Goal: Information Seeking & Learning: Learn about a topic

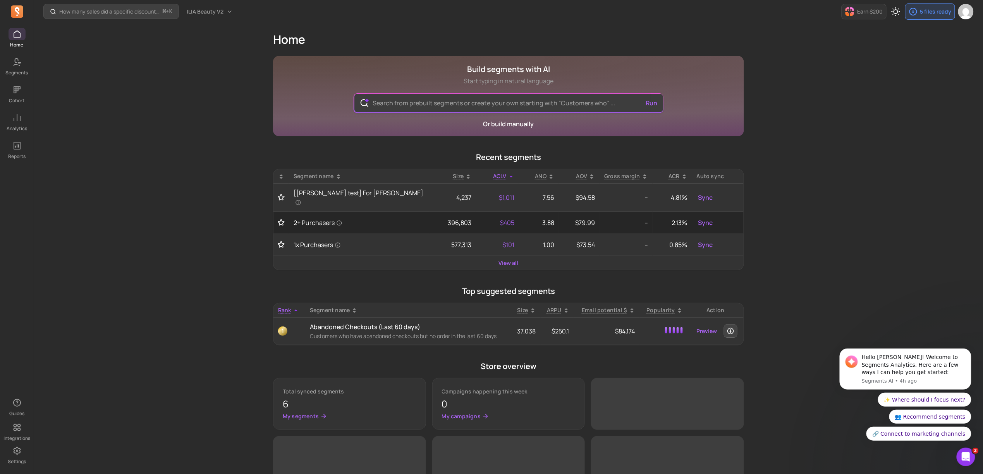
click at [442, 103] on input "text" at bounding box center [509, 103] width 284 height 19
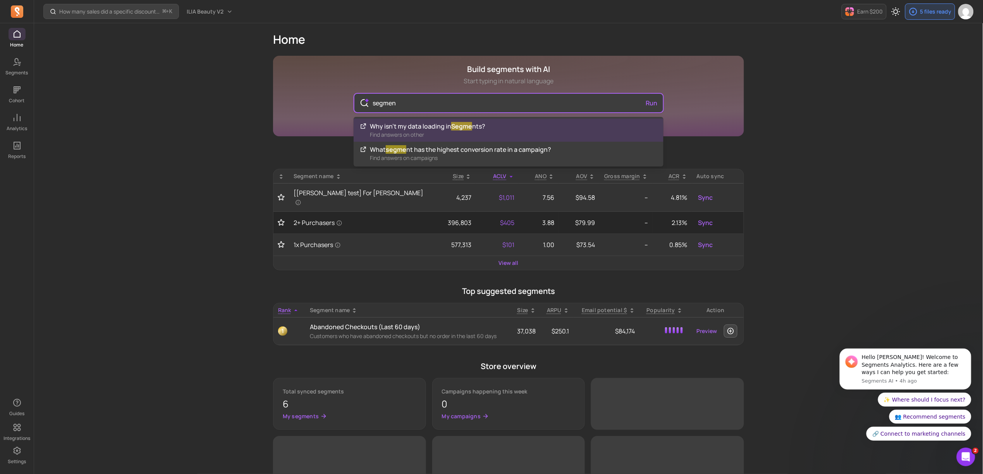
type input "segment"
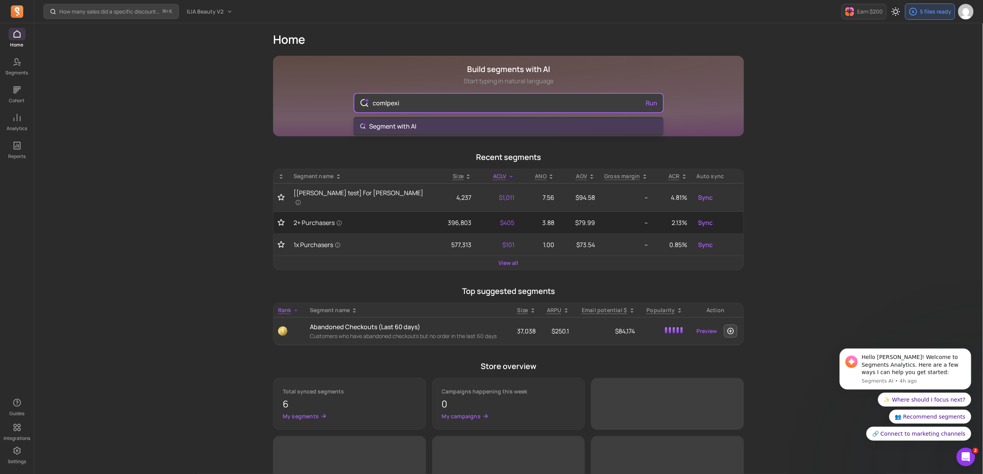
type input "comlpexit"
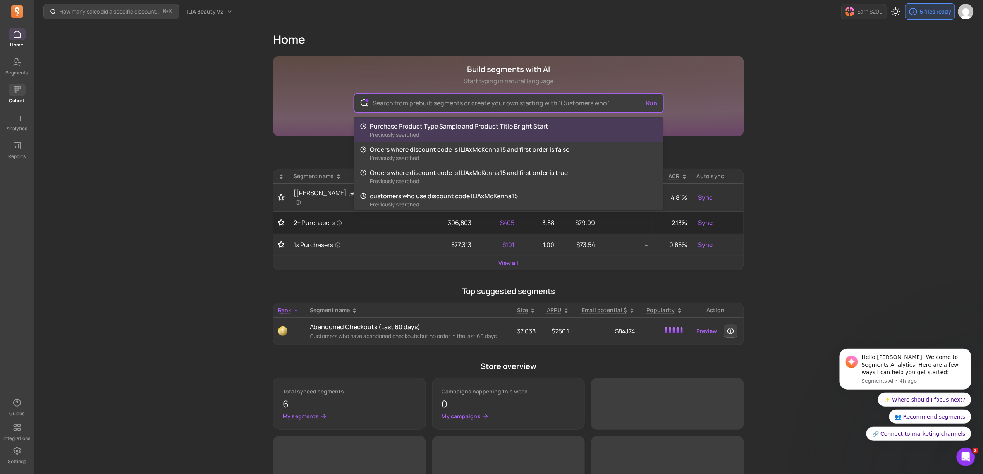
click at [15, 90] on div "Home Segments Cohort Analytics Reports Guides Integrations Settings How many sa…" at bounding box center [491, 364] width 983 height 729
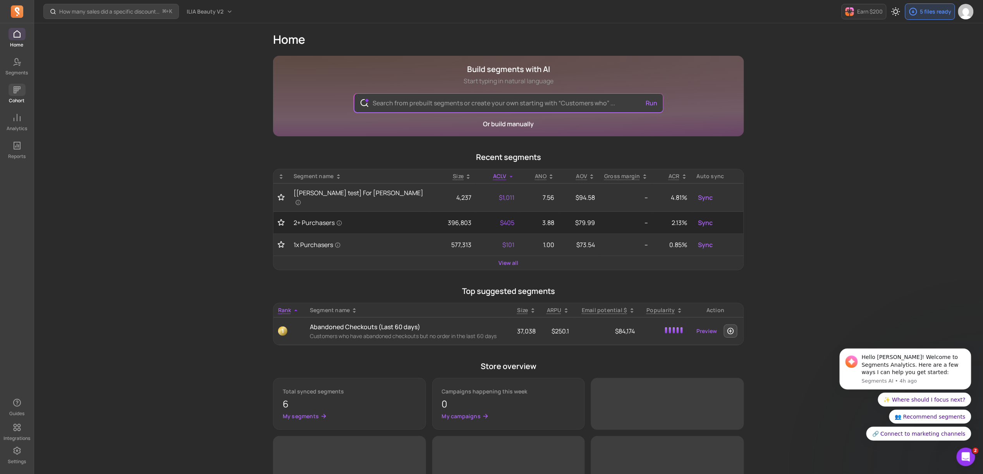
click at [17, 91] on icon at bounding box center [17, 89] width 7 height 7
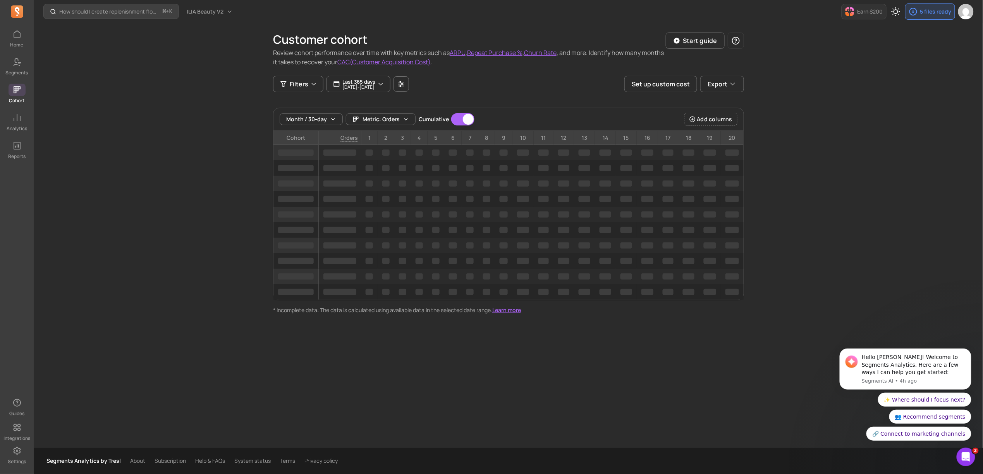
click at [18, 85] on icon at bounding box center [16, 89] width 9 height 9
click at [12, 63] on icon at bounding box center [16, 61] width 9 height 9
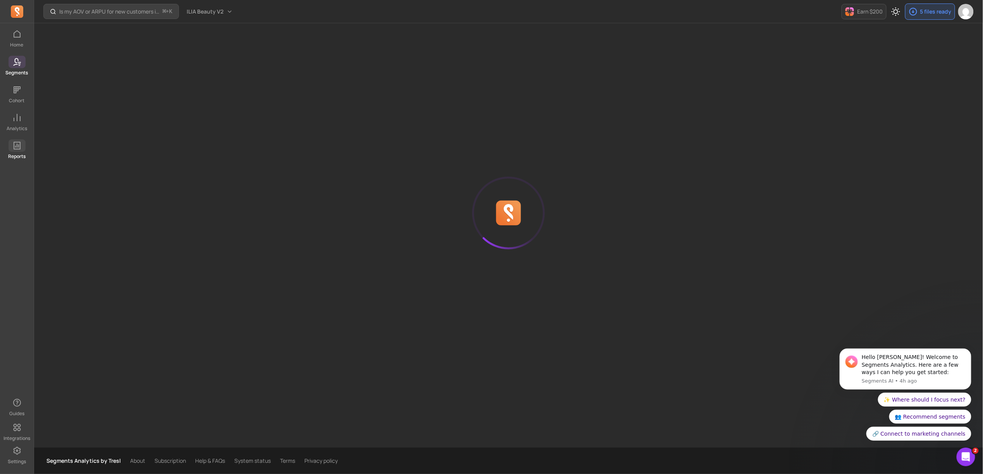
click at [18, 143] on icon at bounding box center [16, 145] width 9 height 9
click at [21, 148] on icon at bounding box center [16, 145] width 9 height 9
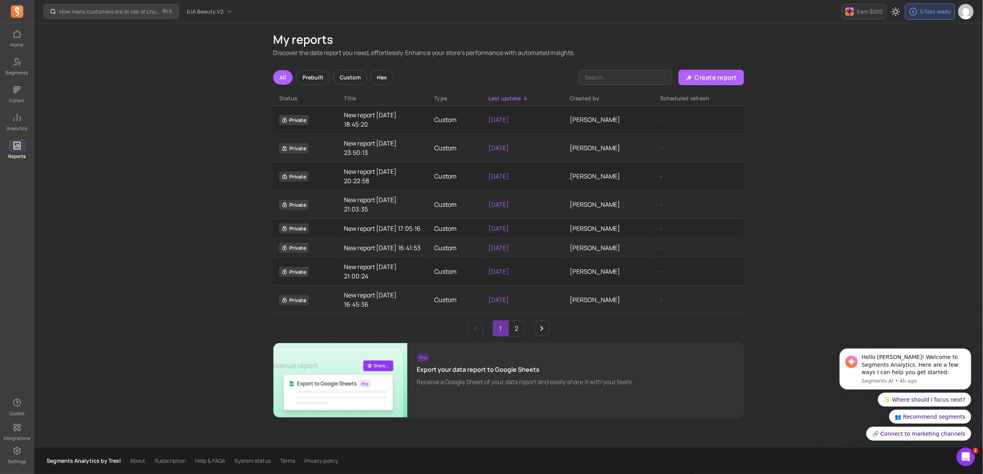
click at [19, 146] on icon at bounding box center [17, 146] width 7 height 8
click at [10, 112] on span at bounding box center [17, 118] width 17 height 12
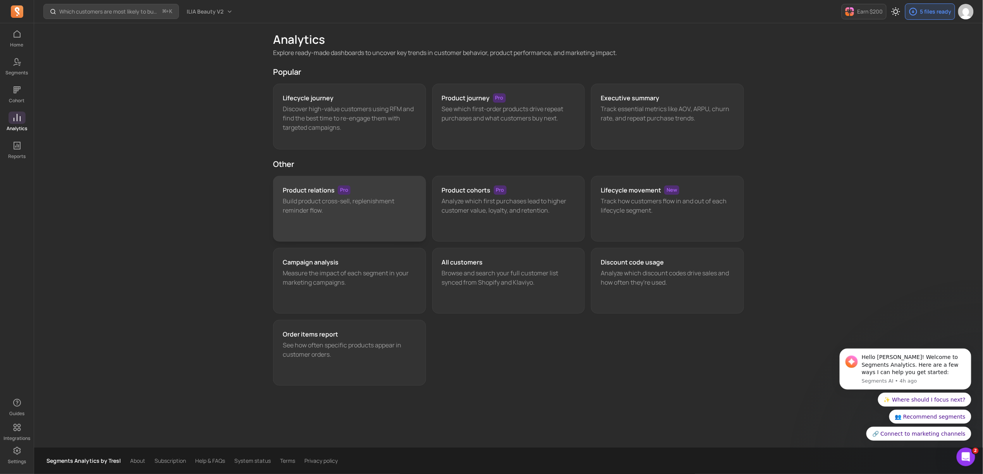
click at [407, 213] on p "Build product cross-sell, replenishment reminder flow." at bounding box center [350, 205] width 134 height 19
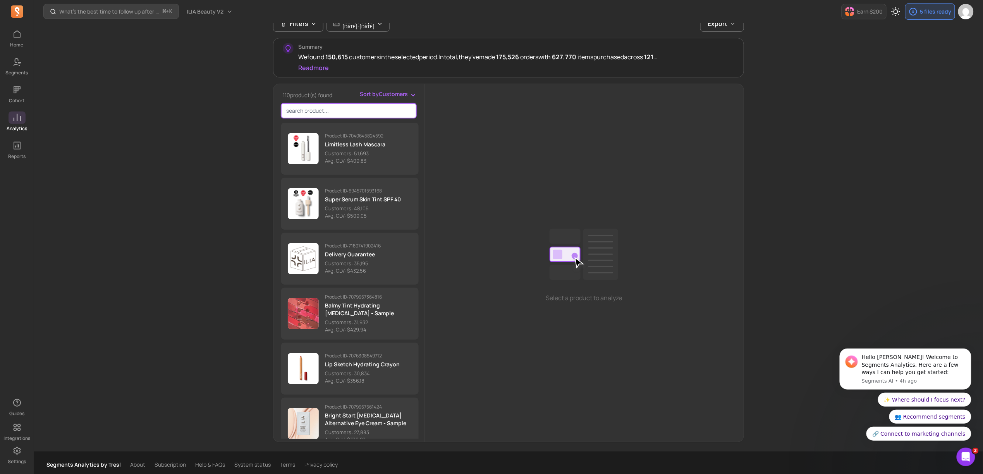
click at [358, 115] on input "search product" at bounding box center [348, 110] width 135 height 15
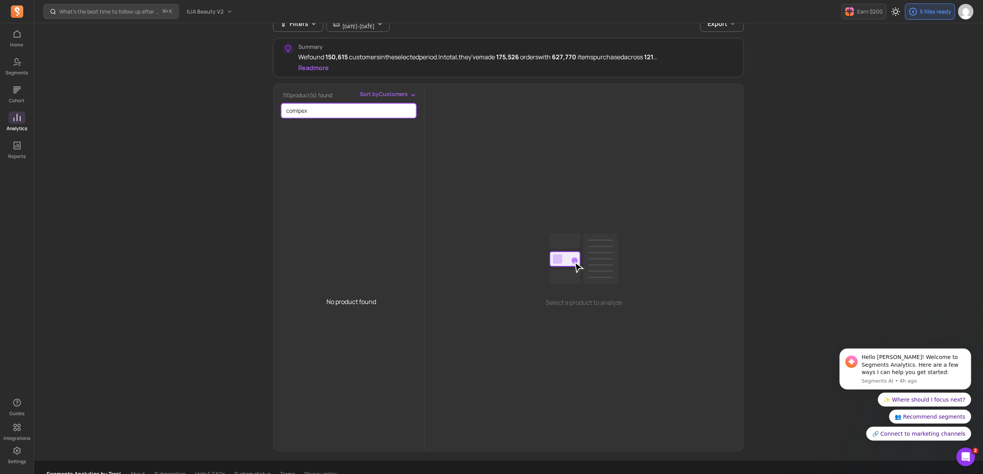
type input "comlpe"
type input "c"
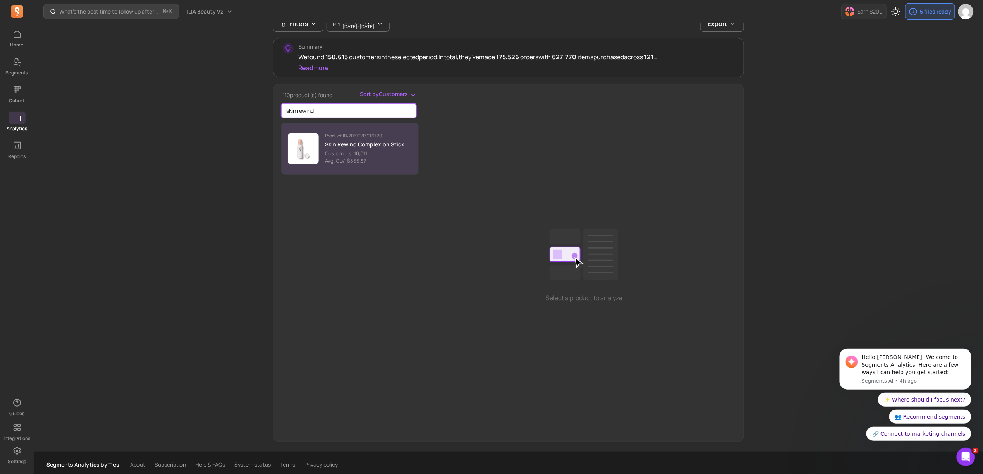
type input "skin rewind"
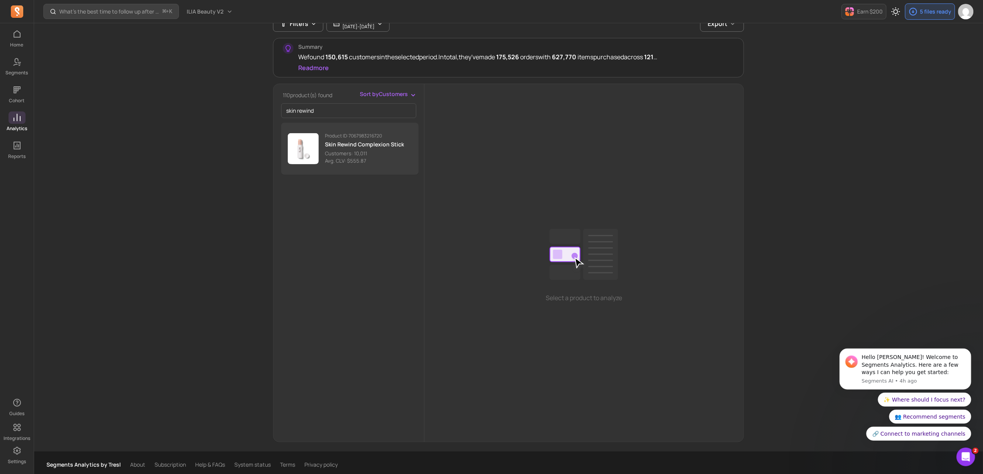
click at [347, 137] on p "Product ID: 7067983216720" at bounding box center [364, 136] width 79 height 6
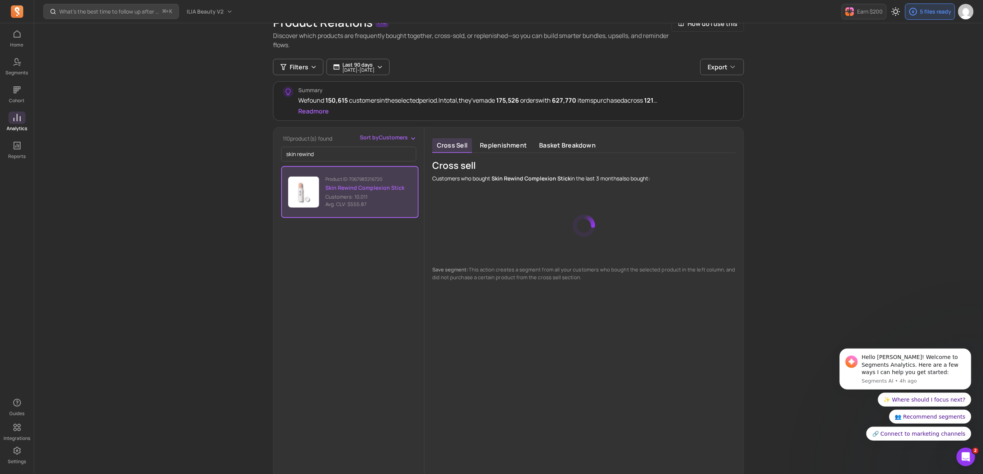
scroll to position [40, 0]
click at [513, 149] on link "Replenishment" at bounding box center [503, 145] width 56 height 15
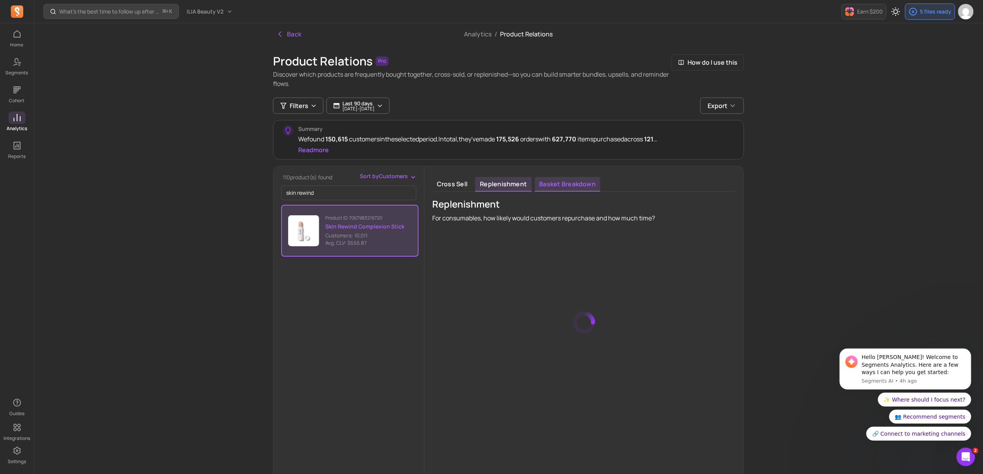
click at [570, 188] on link "Basket breakdown" at bounding box center [568, 184] width 66 height 15
click at [510, 185] on link "Replenishment" at bounding box center [503, 184] width 56 height 15
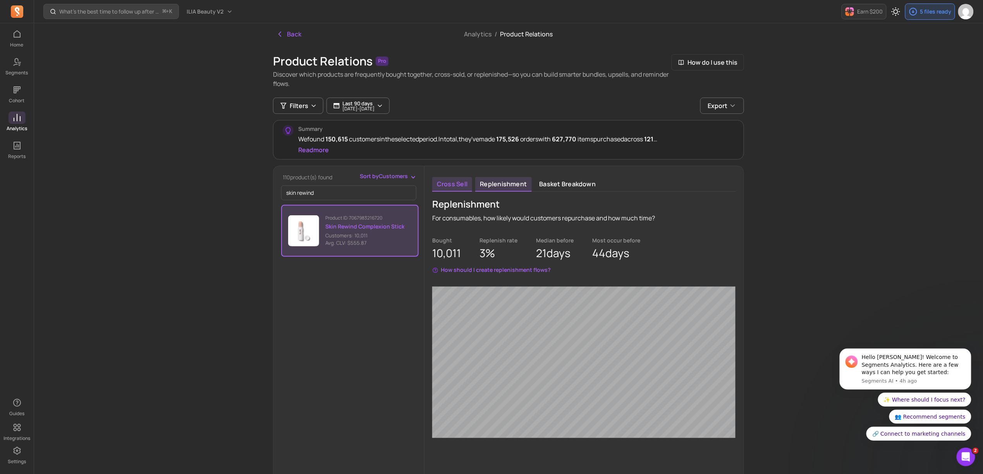
click at [456, 186] on link "Cross sell" at bounding box center [452, 184] width 40 height 15
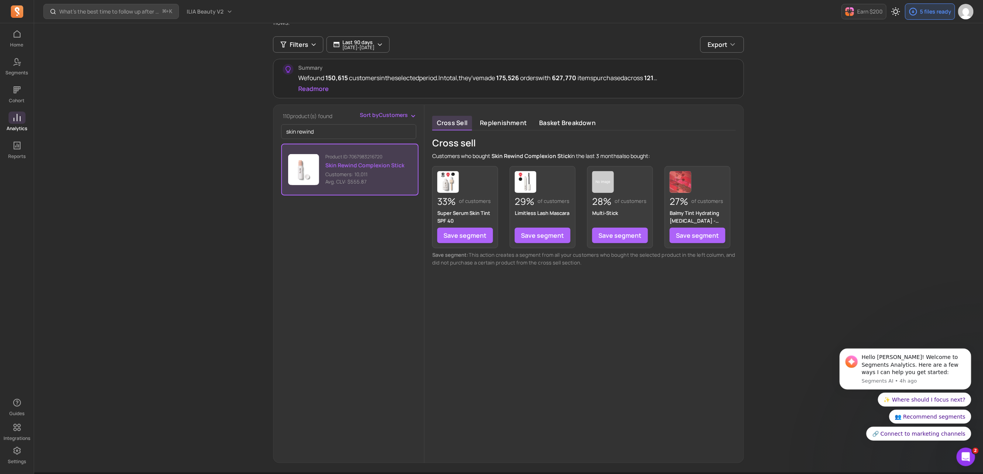
scroll to position [63, 0]
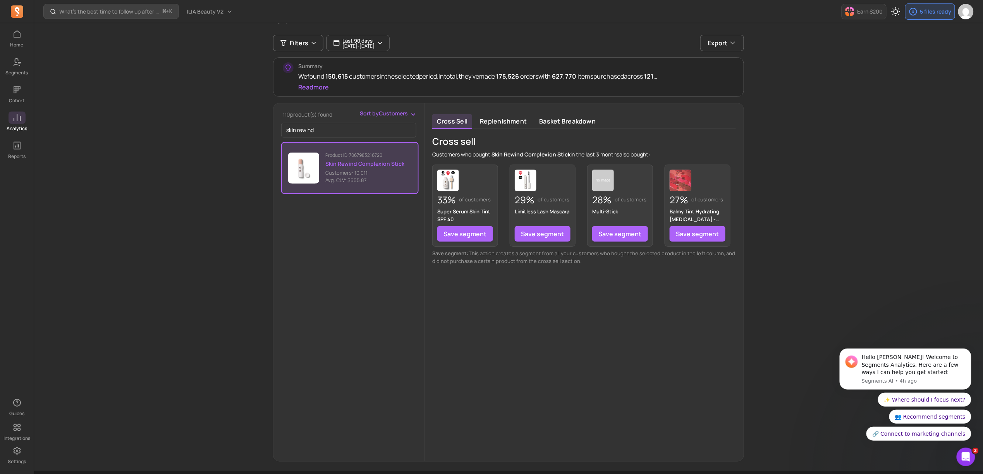
drag, startPoint x: 657, startPoint y: 272, endPoint x: 668, endPoint y: 328, distance: 56.9
click at [667, 328] on div "Cross sell Replenishment Basket breakdown Cross sell Customers who bought Skin …" at bounding box center [584, 282] width 319 height 358
click at [667, 328] on div "Cross sell Replenishment Basket breakdown Cross sell Customers who bought Skin …" at bounding box center [584, 283] width 319 height 358
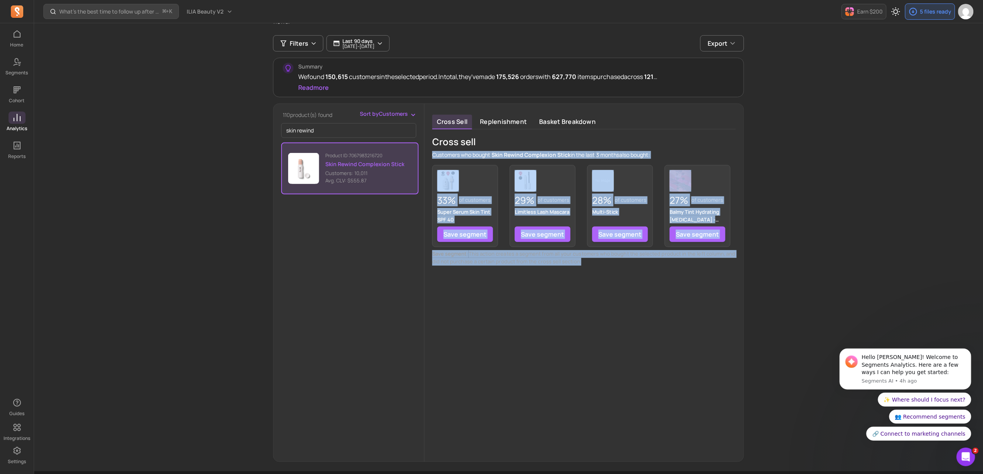
drag, startPoint x: 433, startPoint y: 154, endPoint x: 595, endPoint y: 272, distance: 200.0
click at [586, 272] on div "Cross sell Replenishment Basket breakdown Cross sell Customers who bought Skin …" at bounding box center [584, 283] width 319 height 358
click at [595, 272] on div "Cross sell Replenishment Basket breakdown Cross sell Customers who bought Skin …" at bounding box center [584, 283] width 319 height 358
drag, startPoint x: 559, startPoint y: 256, endPoint x: 440, endPoint y: 146, distance: 162.0
click at [440, 146] on div "Cross sell Customers who bought Skin Rewind Complexion Stick in the last 3 mont…" at bounding box center [584, 201] width 304 height 130
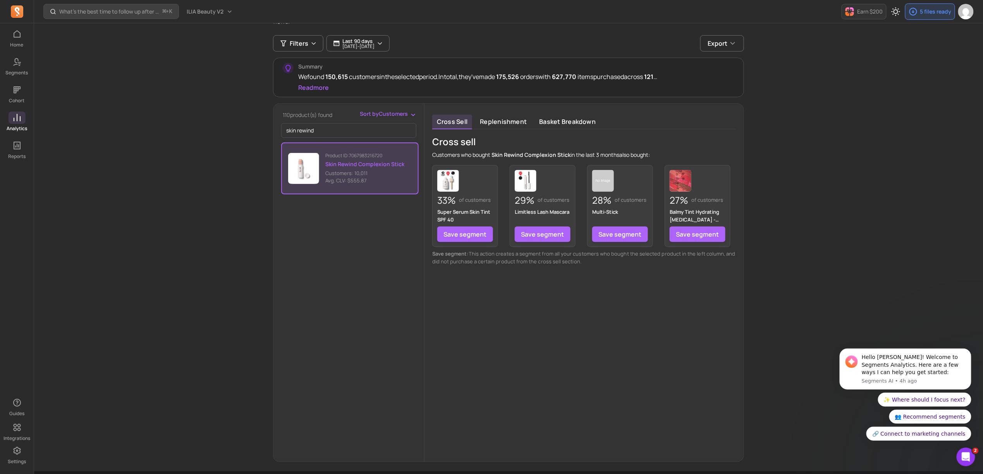
click at [491, 152] on p "Customers who bought Skin Rewind Complexion Stick in the last 3 months also bou…" at bounding box center [541, 155] width 218 height 8
click at [490, 158] on p "Customers who bought Skin Rewind Complexion Stick in the last 3 months also bou…" at bounding box center [541, 155] width 218 height 8
drag, startPoint x: 337, startPoint y: 64, endPoint x: 328, endPoint y: 51, distance: 15.8
click at [332, 58] on div "Summary We found 150,615 customers in the selected period. In total, they've ma…" at bounding box center [508, 78] width 471 height 40
click at [355, 43] on p "Last 90 days" at bounding box center [358, 41] width 32 height 6
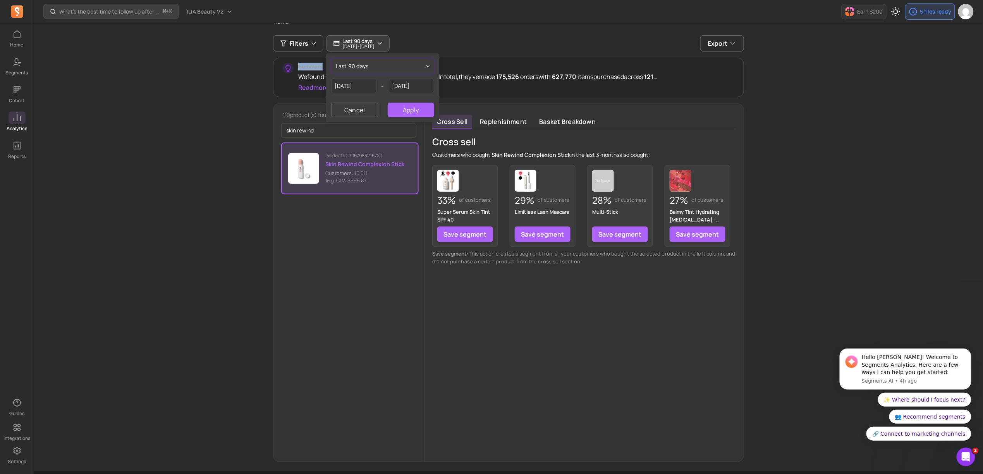
click at [383, 66] on button "last 90 days" at bounding box center [382, 65] width 103 height 15
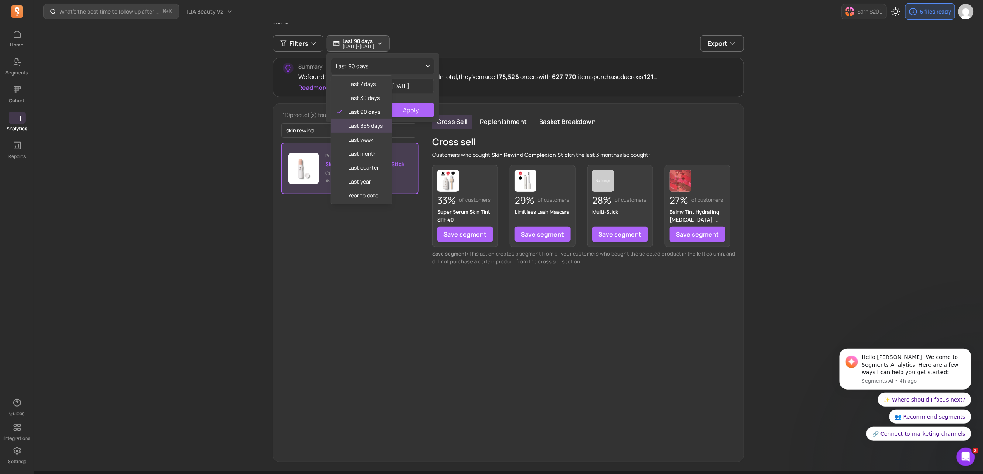
click at [365, 126] on span "last 365 days" at bounding box center [365, 126] width 34 height 8
type input "[DATE]"
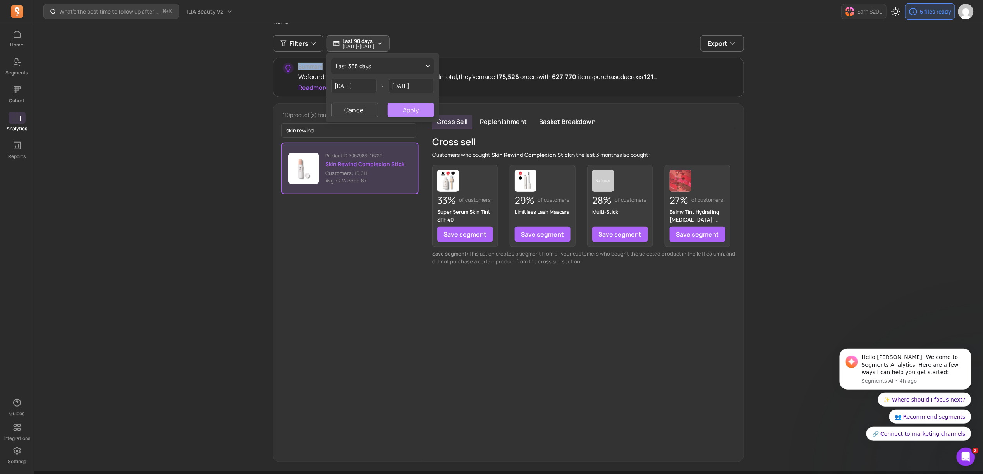
click at [403, 110] on button "Apply" at bounding box center [411, 110] width 46 height 15
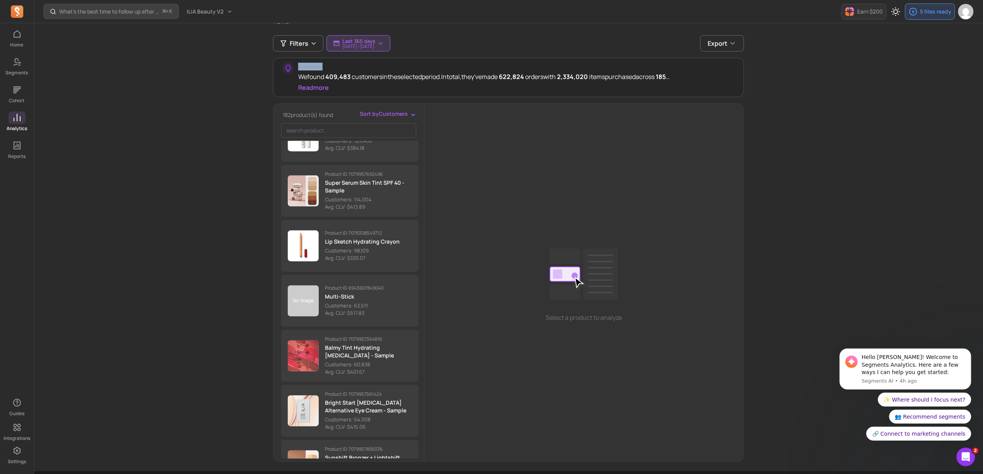
scroll to position [109, 0]
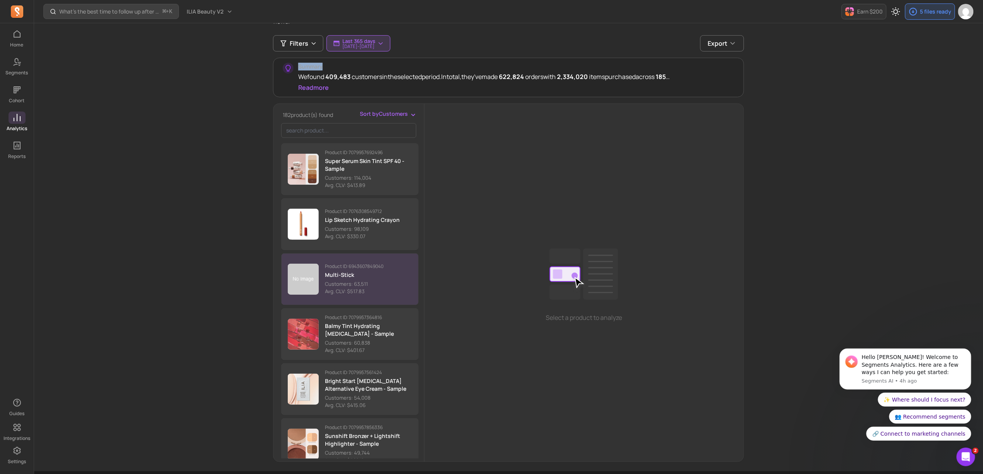
click at [377, 272] on p "Multi-Stick" at bounding box center [354, 275] width 58 height 8
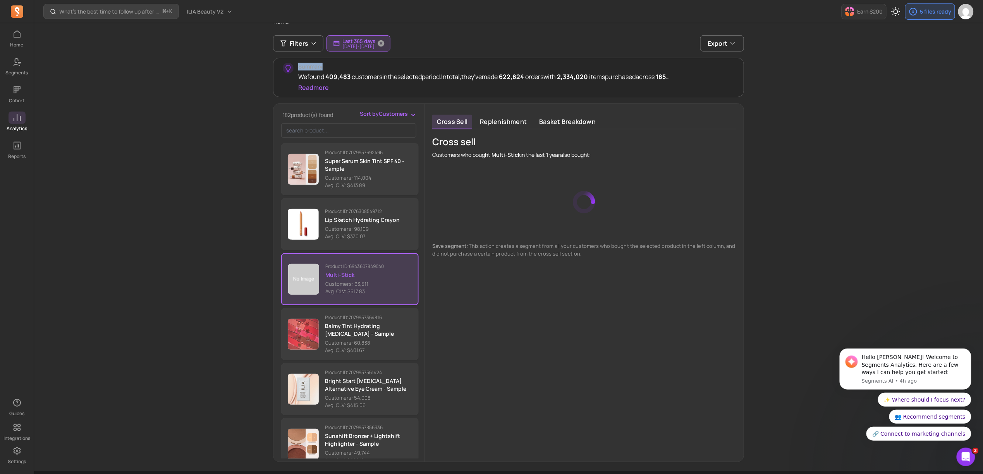
click at [390, 48] on span "button" at bounding box center [381, 43] width 19 height 16
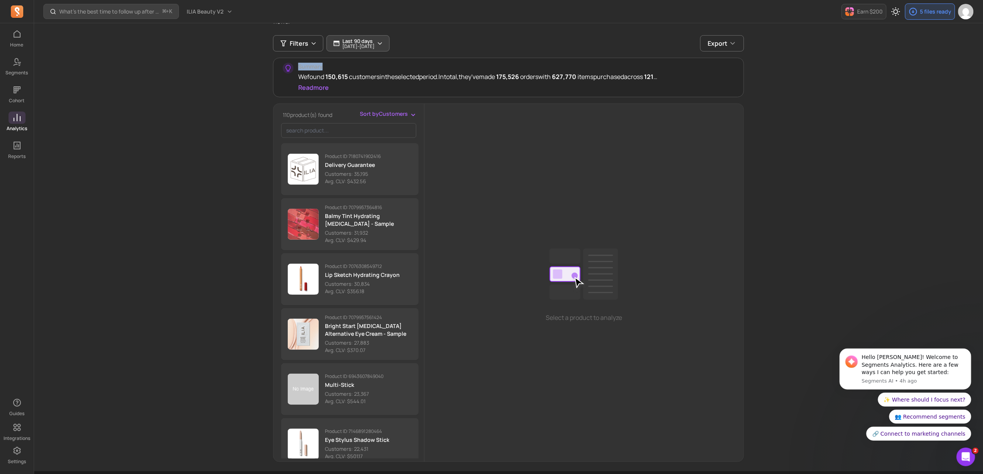
click at [375, 47] on p "[DATE] - [DATE]" at bounding box center [358, 46] width 32 height 5
click at [361, 67] on span "last 90 days" at bounding box center [352, 66] width 33 height 8
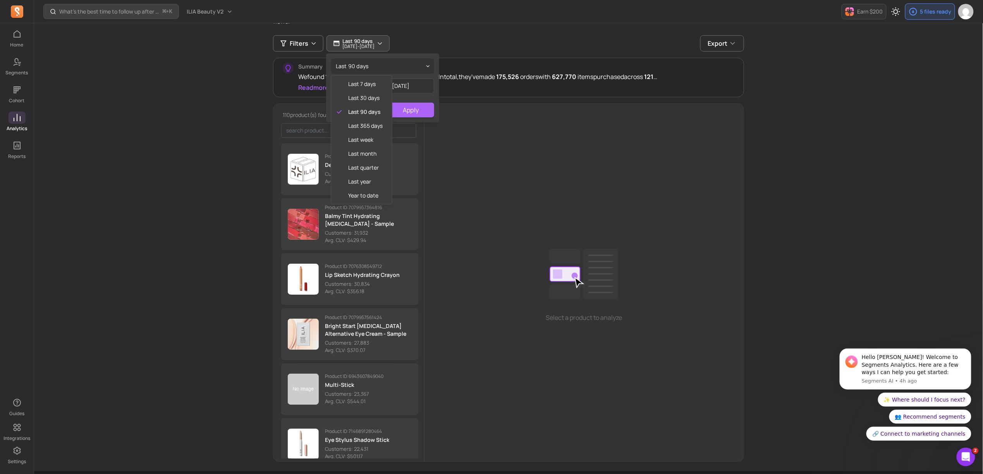
click at [402, 75] on div "last 90 days last 7 days last 30 days last 90 days last 365 days last week last…" at bounding box center [383, 88] width 112 height 68
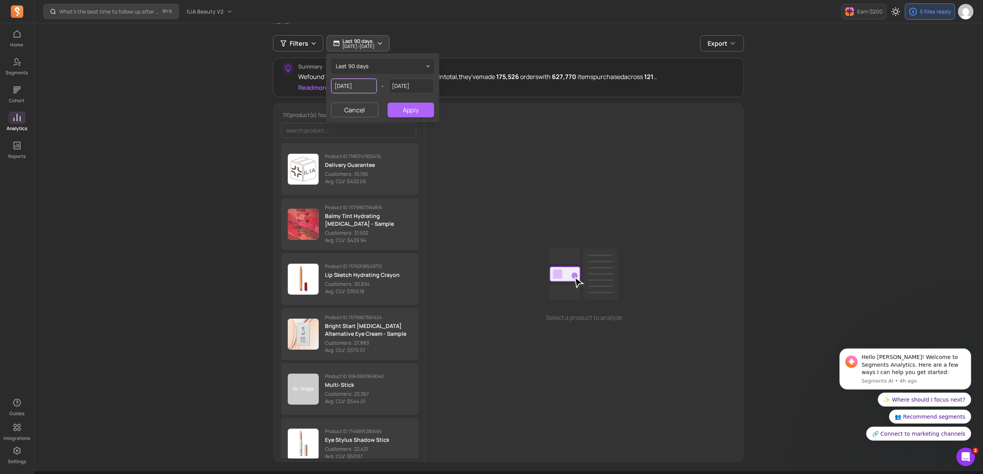
select select "2025"
select select "May"
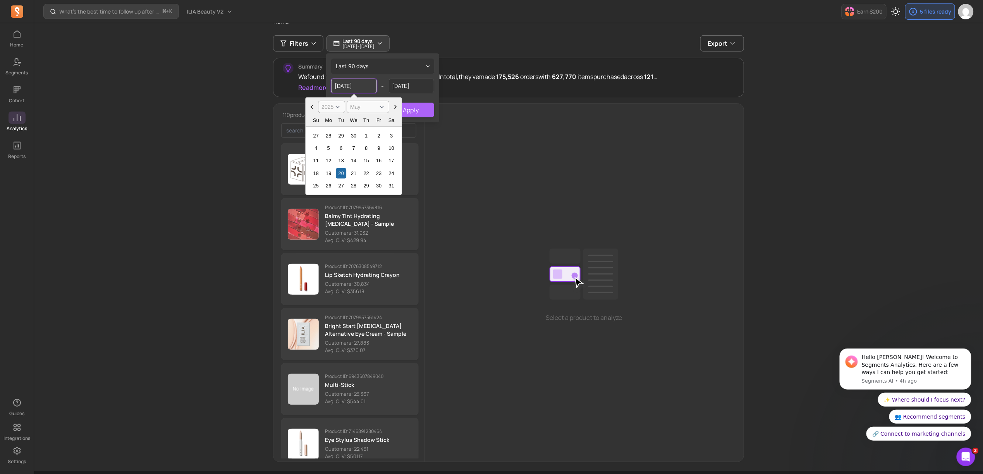
drag, startPoint x: 356, startPoint y: 87, endPoint x: 351, endPoint y: 88, distance: 4.7
click at [351, 88] on input "[DATE]" at bounding box center [354, 86] width 46 height 15
type input "[DATE]"
select select "January"
type input "[DATE]"
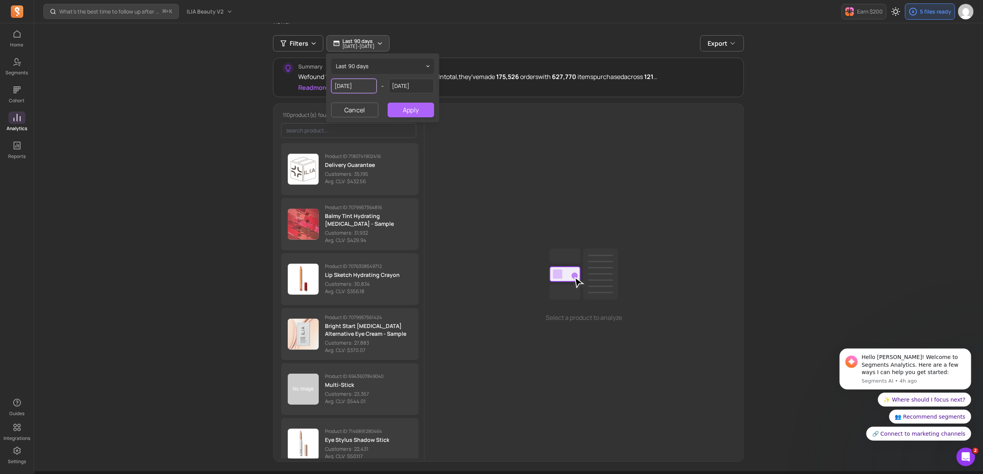
click at [347, 89] on input "[DATE]" at bounding box center [354, 86] width 46 height 15
select select "2025"
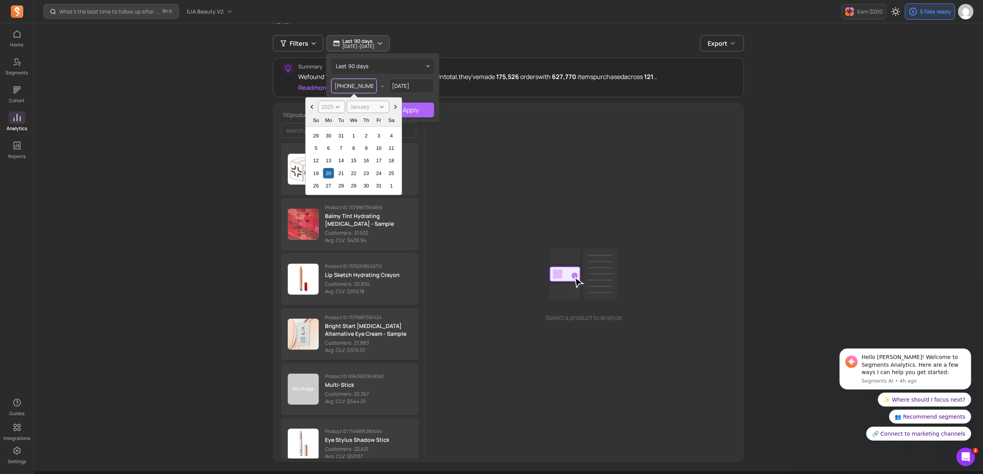
type input "[DATE]"
select select "2024"
drag, startPoint x: 356, startPoint y: 88, endPoint x: 352, endPoint y: 89, distance: 4.0
click at [352, 89] on input "[DATE]" at bounding box center [354, 86] width 46 height 15
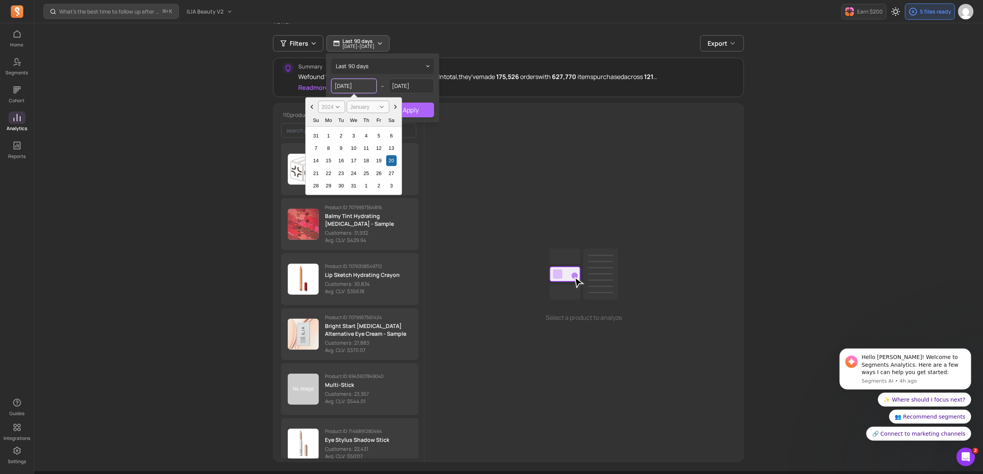
click at [352, 89] on input "[DATE]" at bounding box center [354, 86] width 46 height 15
type input "[DATE]"
select select "October"
type input "[DATE]"
click at [316, 174] on div "20" at bounding box center [316, 173] width 10 height 10
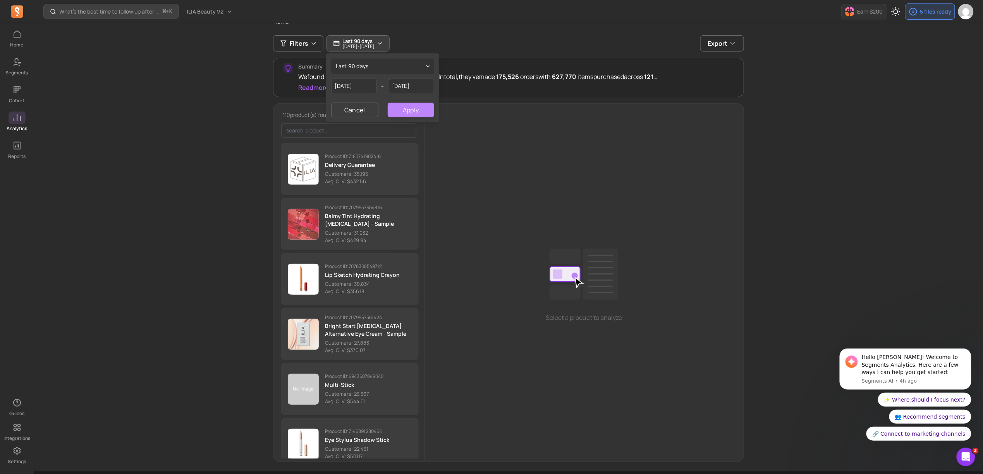
drag, startPoint x: 430, startPoint y: 105, endPoint x: 426, endPoint y: 109, distance: 4.7
click at [428, 107] on button "Apply" at bounding box center [411, 110] width 46 height 15
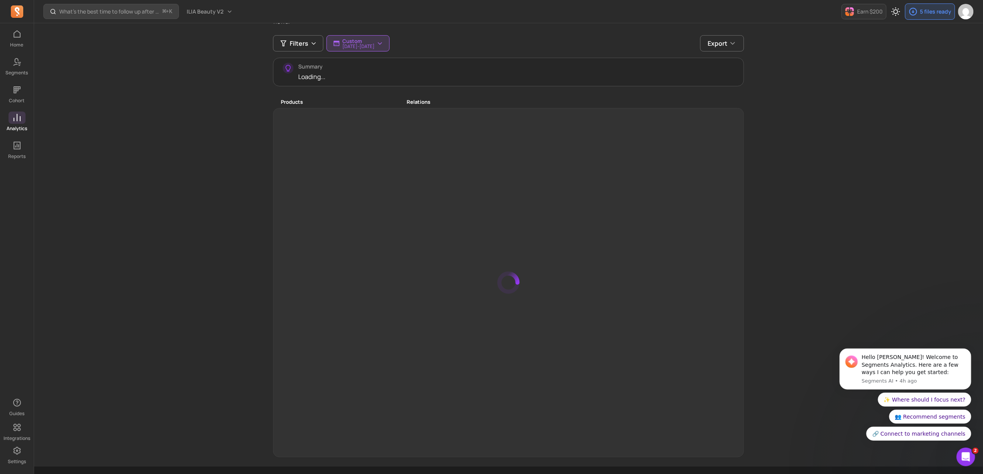
click at [427, 109] on div at bounding box center [508, 282] width 470 height 349
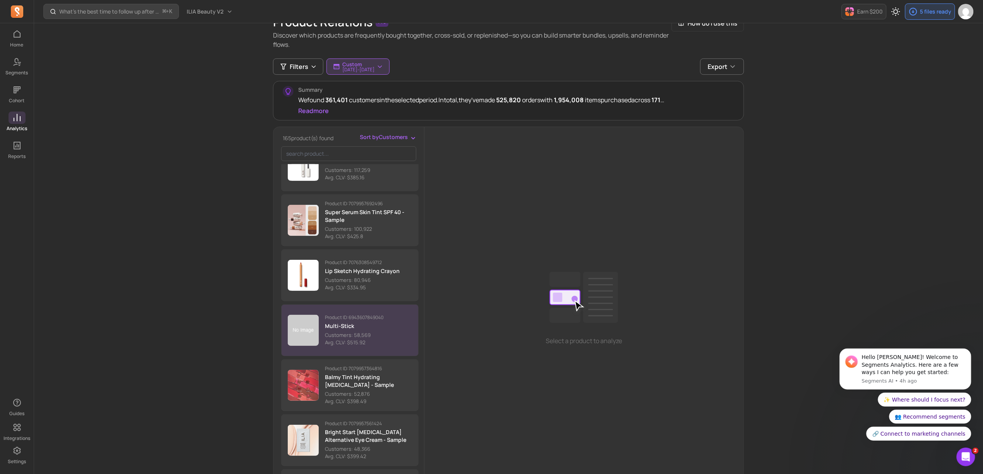
scroll to position [58, 0]
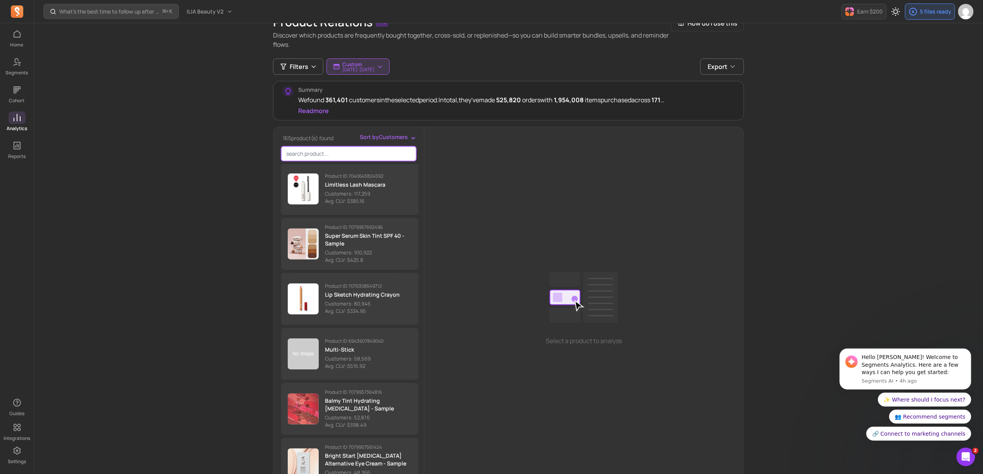
click at [347, 154] on input "search product" at bounding box center [348, 153] width 135 height 15
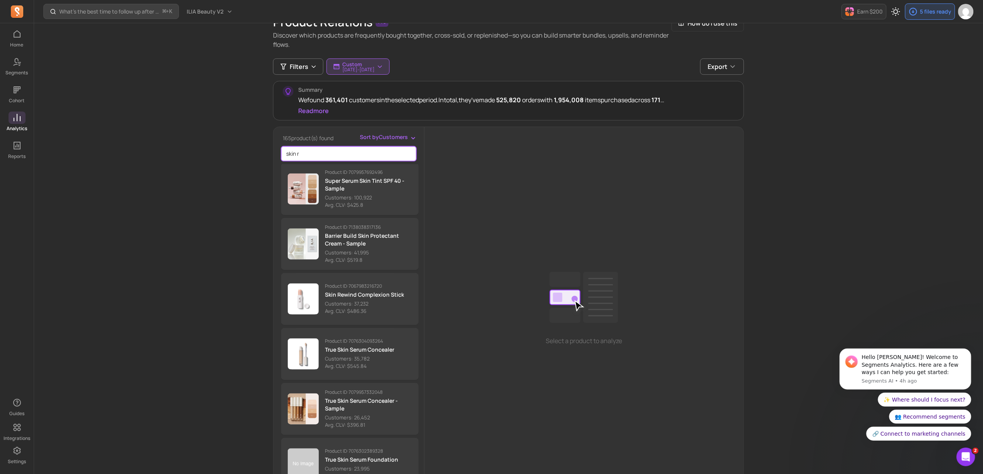
scroll to position [0, 0]
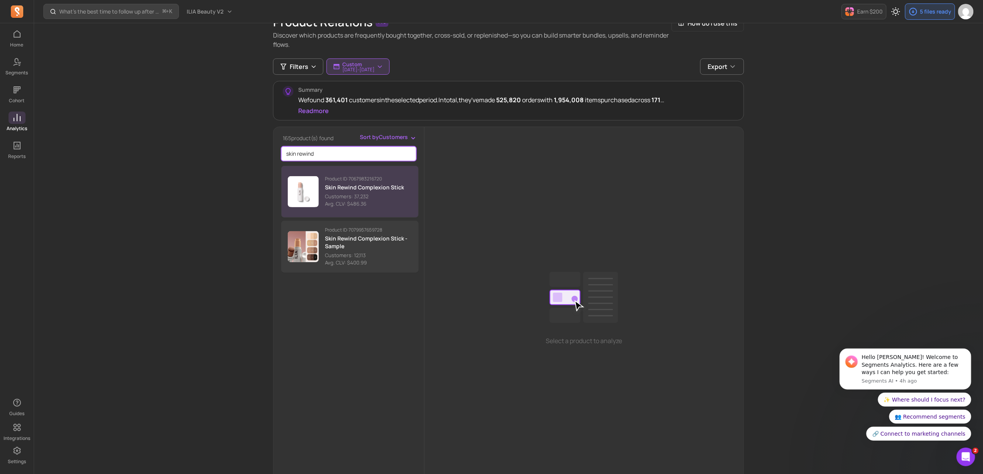
type input "skin rewind"
click at [361, 207] on p "Avg. CLV: $486.36" at bounding box center [364, 204] width 79 height 8
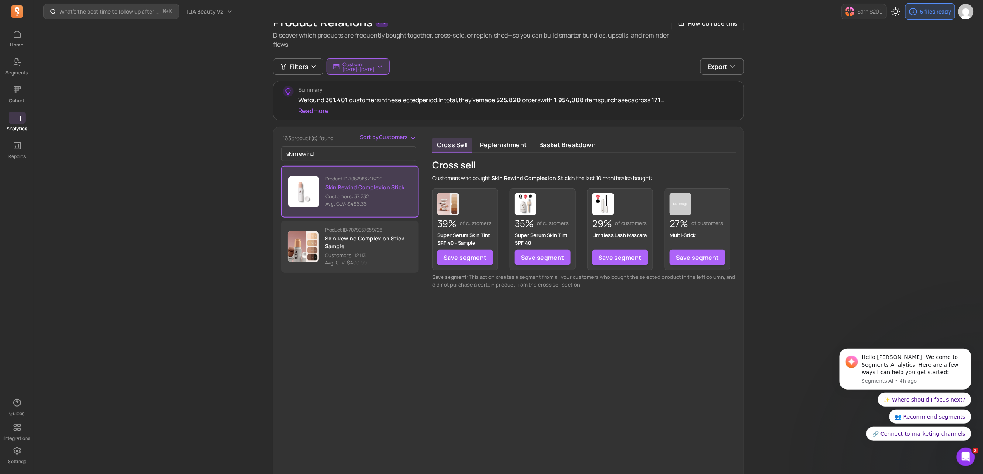
click at [542, 181] on span "Skin Rewind Complexion Stick" at bounding box center [531, 177] width 79 height 7
click at [541, 181] on span "Skin Rewind Complexion Stick" at bounding box center [531, 177] width 79 height 7
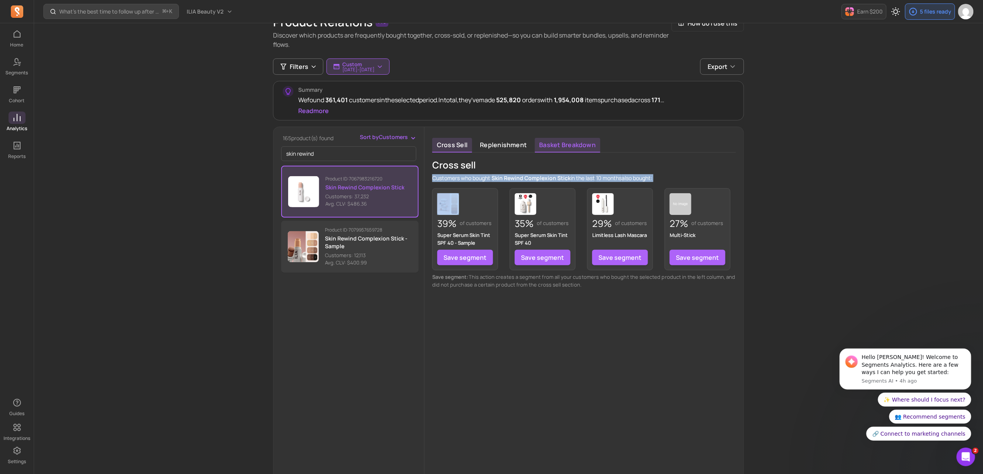
click at [562, 143] on link "Basket breakdown" at bounding box center [568, 145] width 66 height 15
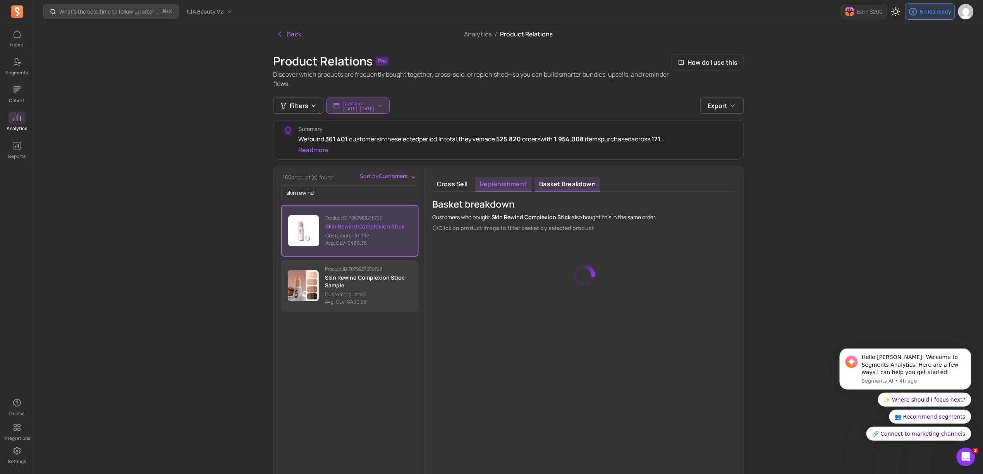
click at [500, 186] on link "Replenishment" at bounding box center [503, 184] width 56 height 15
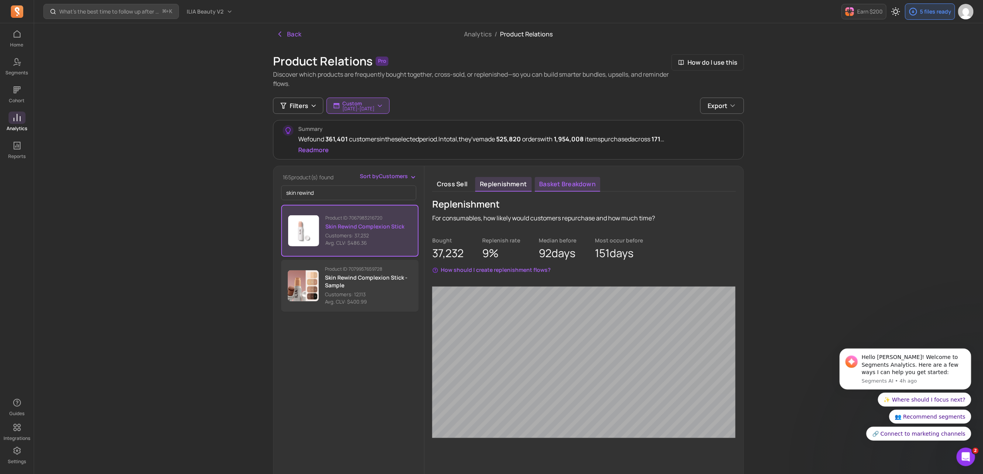
click at [563, 187] on link "Basket breakdown" at bounding box center [568, 184] width 66 height 15
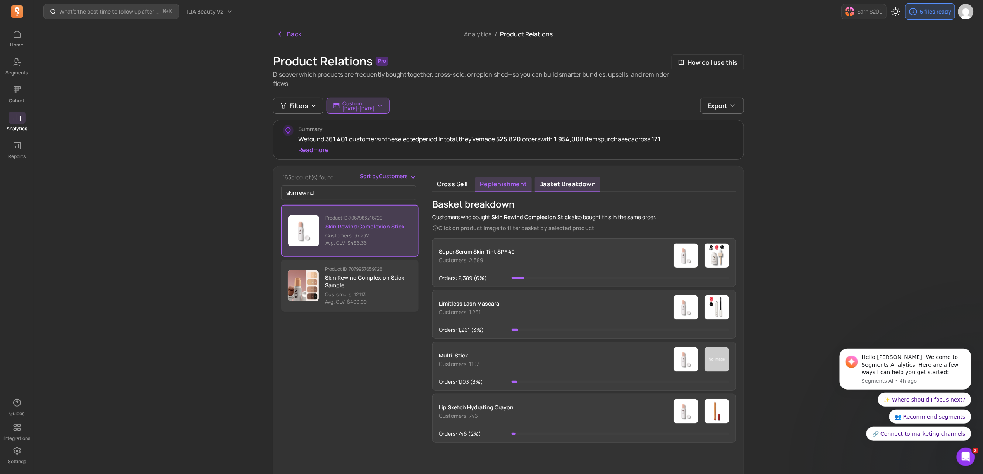
click at [497, 184] on link "Replenishment" at bounding box center [503, 184] width 56 height 15
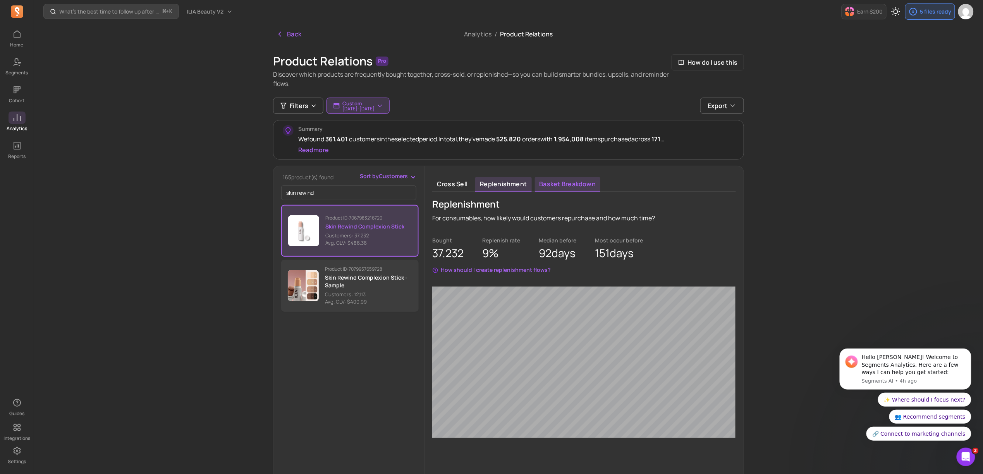
click at [578, 186] on link "Basket breakdown" at bounding box center [568, 184] width 66 height 15
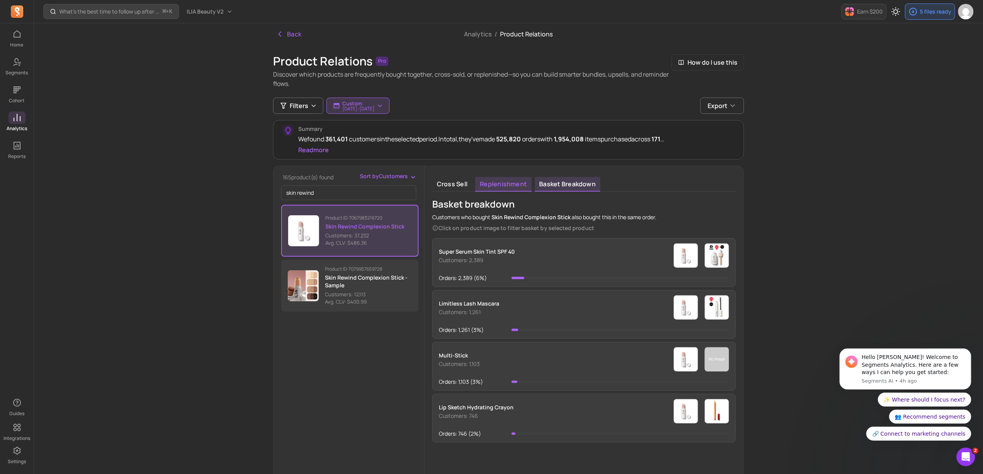
click at [524, 184] on link "Replenishment" at bounding box center [503, 184] width 56 height 15
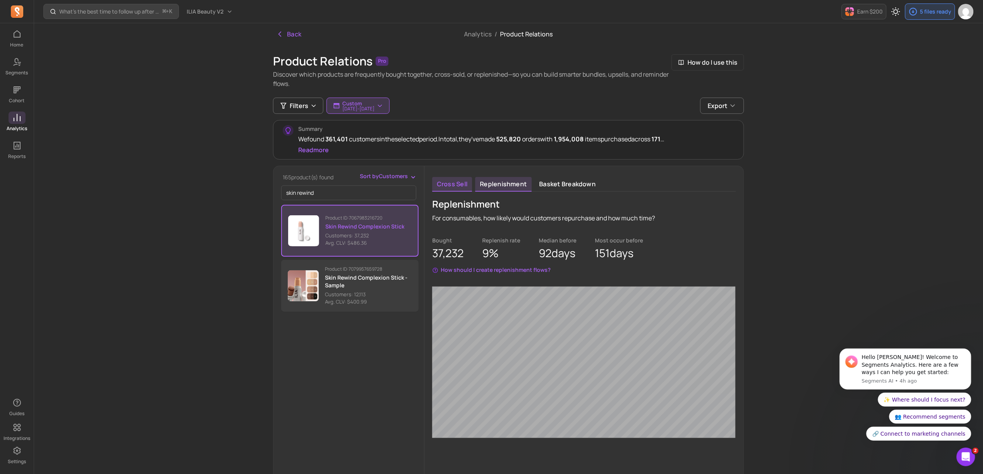
click at [469, 183] on link "Cross sell" at bounding box center [452, 184] width 40 height 15
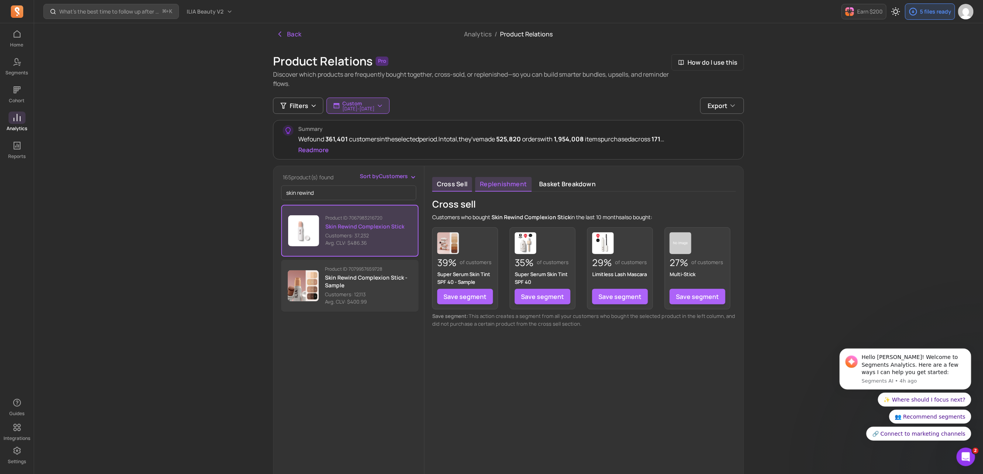
click at [504, 182] on link "Replenishment" at bounding box center [503, 184] width 56 height 15
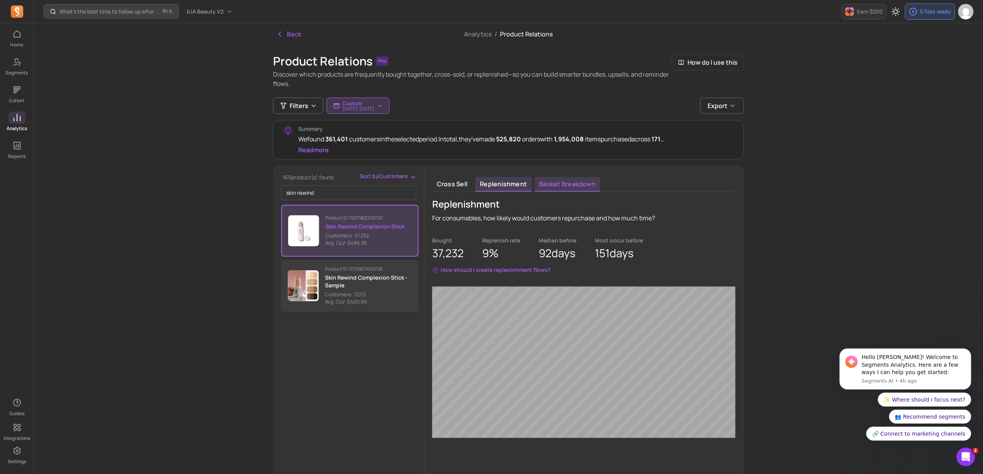
click at [558, 183] on link "Basket breakdown" at bounding box center [568, 184] width 66 height 15
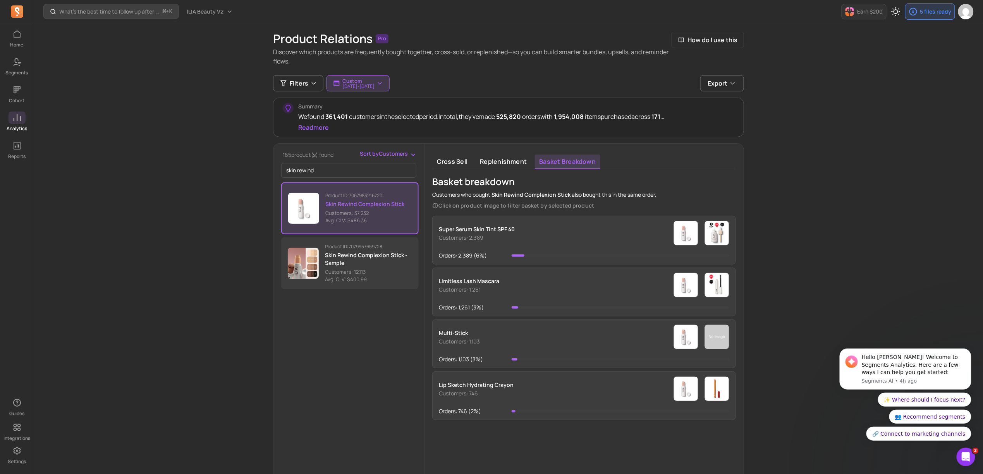
scroll to position [24, 0]
click at [493, 164] on link "Replenishment" at bounding box center [503, 160] width 56 height 15
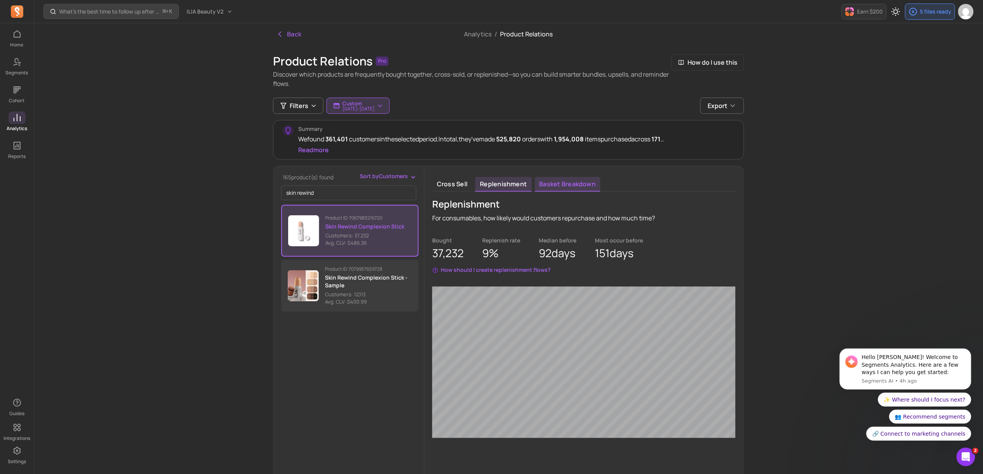
click at [559, 187] on link "Basket breakdown" at bounding box center [568, 184] width 66 height 15
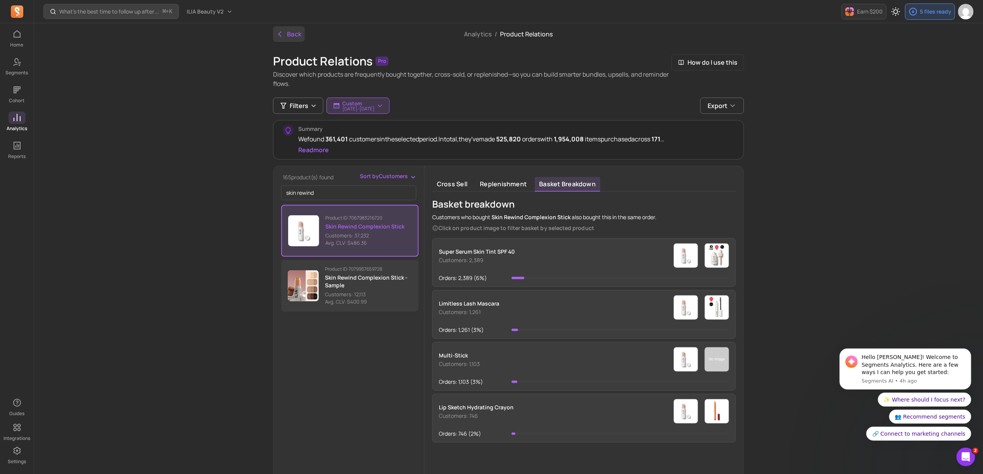
click at [300, 38] on button "Back" at bounding box center [289, 33] width 32 height 15
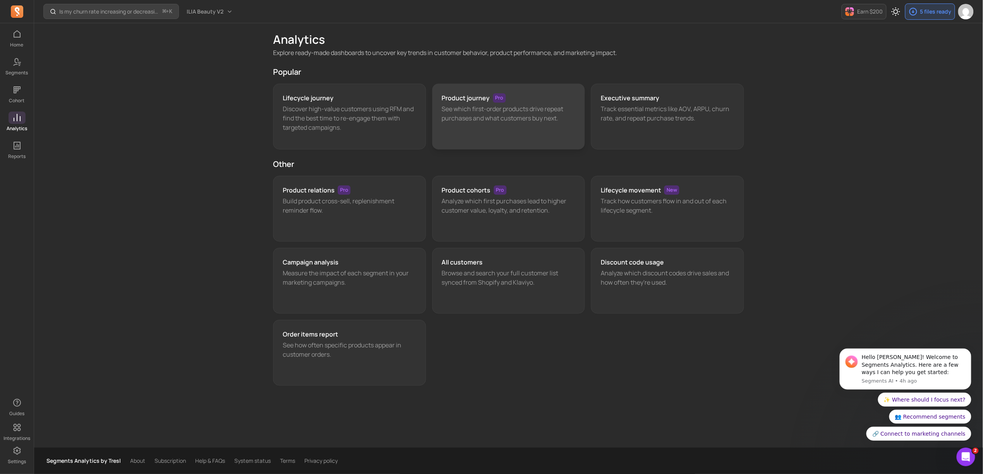
click at [530, 120] on p "See which first-order products drive repeat purchases and what customers buy ne…" at bounding box center [509, 113] width 134 height 19
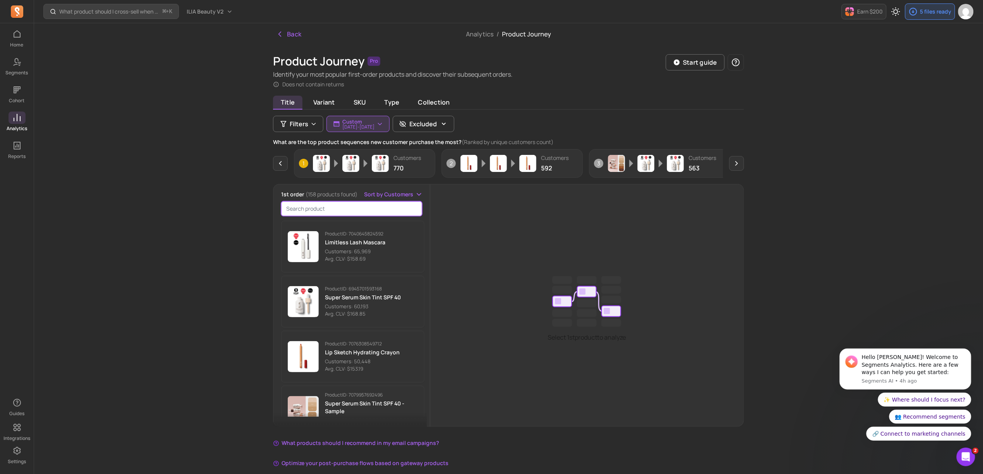
click at [315, 208] on input "search product" at bounding box center [351, 208] width 141 height 15
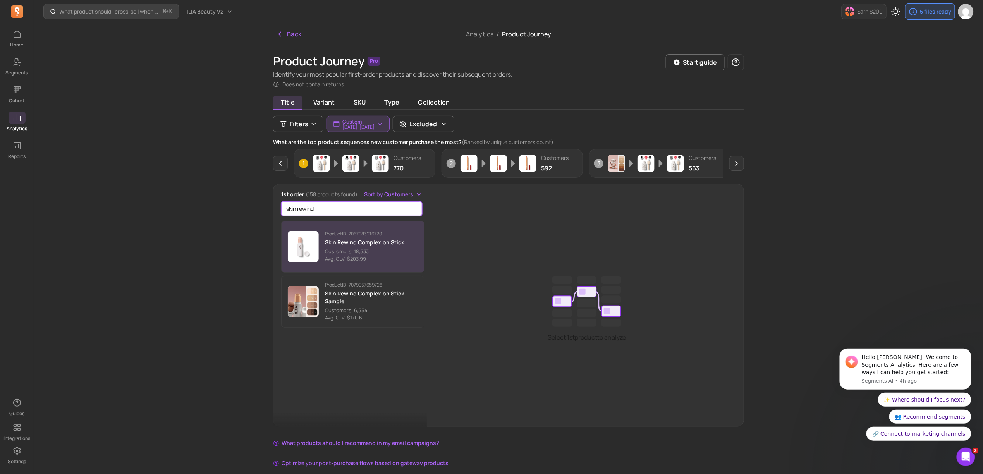
type input "skin rewind"
click at [329, 242] on p "Skin Rewind Complexion Stick" at bounding box center [364, 243] width 79 height 8
